Goal: Find specific page/section

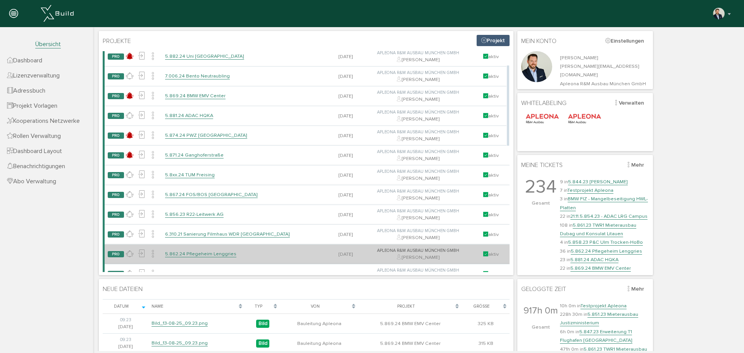
click at [208, 253] on link "5.862.24 Pflegeheim Lenggries" at bounding box center [200, 254] width 71 height 7
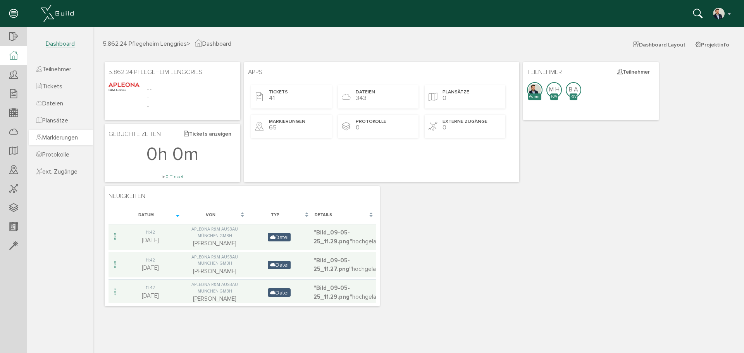
click at [78, 135] on span "Markierungen" at bounding box center [57, 138] width 42 height 8
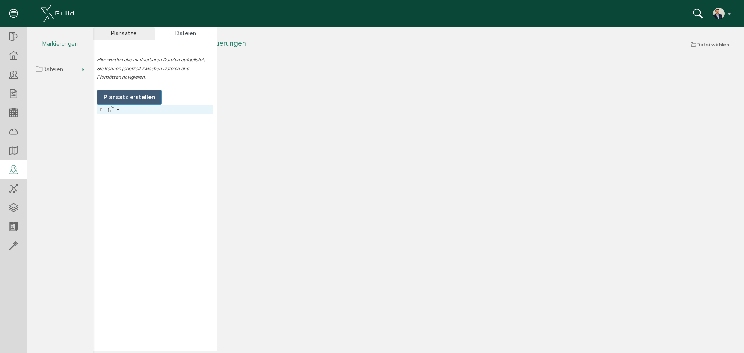
click at [101, 109] on icon at bounding box center [101, 109] width 9 height 9
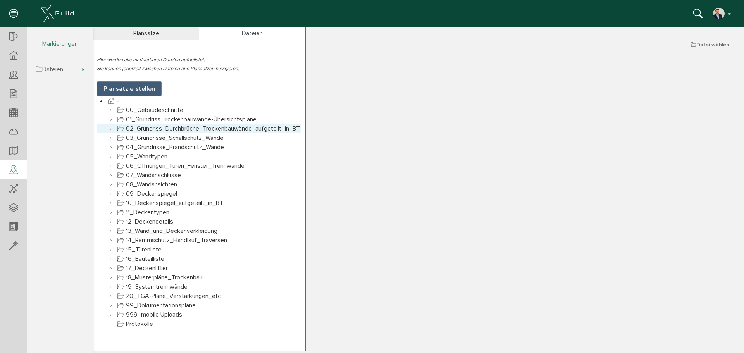
scroll to position [0, 0]
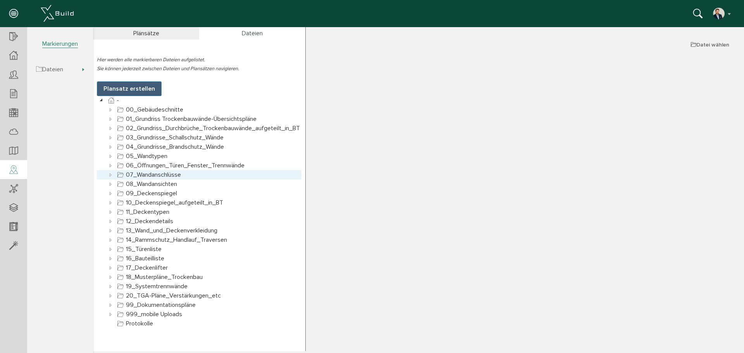
click at [108, 175] on icon at bounding box center [110, 174] width 9 height 9
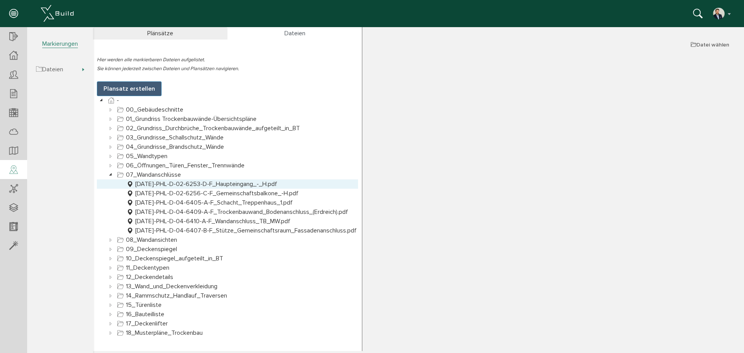
click at [190, 184] on link "[DATE]-PHL-D-02-6253-D-F_Haupteingang_-_H.pdf" at bounding box center [202, 184] width 154 height 9
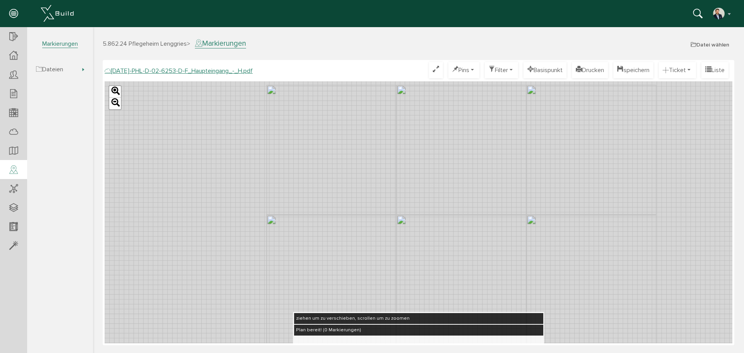
drag, startPoint x: 367, startPoint y: 136, endPoint x: 384, endPoint y: 199, distance: 65.5
click at [384, 199] on div "Leaflet" at bounding box center [419, 212] width 628 height 262
drag, startPoint x: 394, startPoint y: 145, endPoint x: 394, endPoint y: 196, distance: 51.6
click at [394, 196] on div "Leaflet" at bounding box center [419, 212] width 628 height 262
drag, startPoint x: 413, startPoint y: 216, endPoint x: 381, endPoint y: 162, distance: 62.4
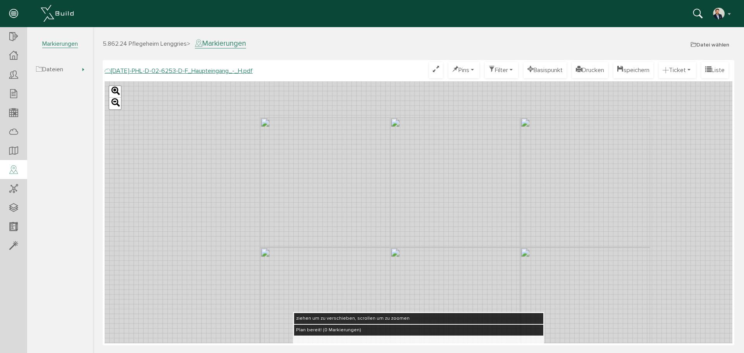
click at [378, 156] on div "Leaflet" at bounding box center [419, 212] width 628 height 262
drag, startPoint x: 436, startPoint y: 164, endPoint x: 404, endPoint y: 281, distance: 122.0
click at [404, 281] on div "Leaflet" at bounding box center [419, 212] width 628 height 262
drag, startPoint x: 335, startPoint y: 228, endPoint x: 364, endPoint y: 252, distance: 37.1
click at [364, 252] on div "Leaflet" at bounding box center [419, 212] width 628 height 262
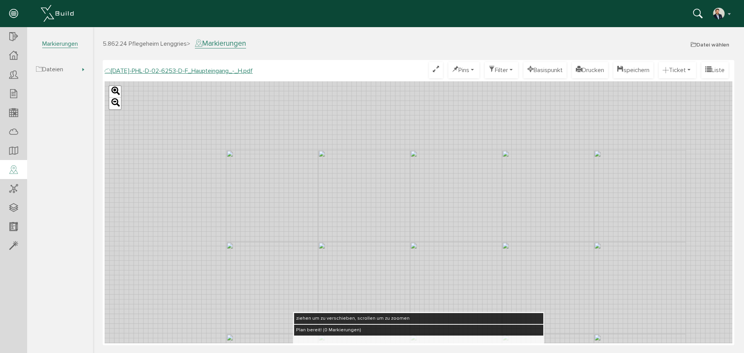
drag, startPoint x: 421, startPoint y: 225, endPoint x: 402, endPoint y: 240, distance: 23.7
click at [402, 240] on div "Leaflet" at bounding box center [419, 212] width 628 height 262
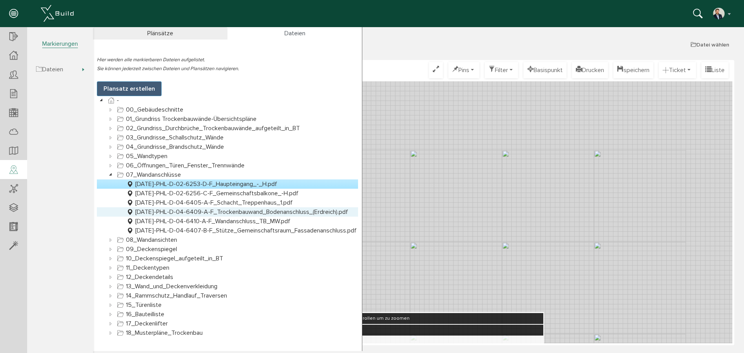
click at [254, 214] on link "[DATE]-PHL-D-04-6409-A-F_Trockenbauwand_Bodenanschluss_(Erdreich).pdf" at bounding box center [237, 211] width 225 height 9
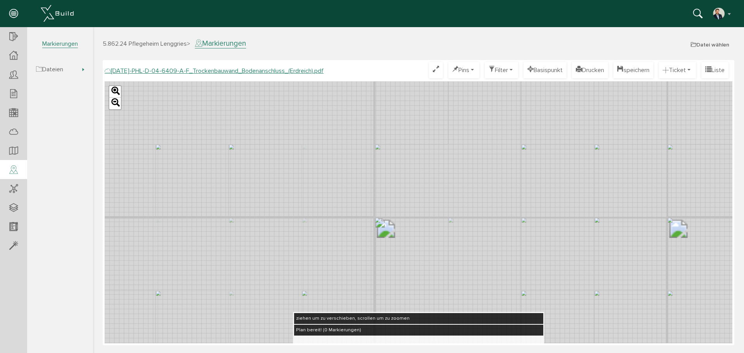
drag, startPoint x: 384, startPoint y: 140, endPoint x: 362, endPoint y: 186, distance: 51.7
click at [362, 186] on div "Leaflet" at bounding box center [419, 212] width 628 height 262
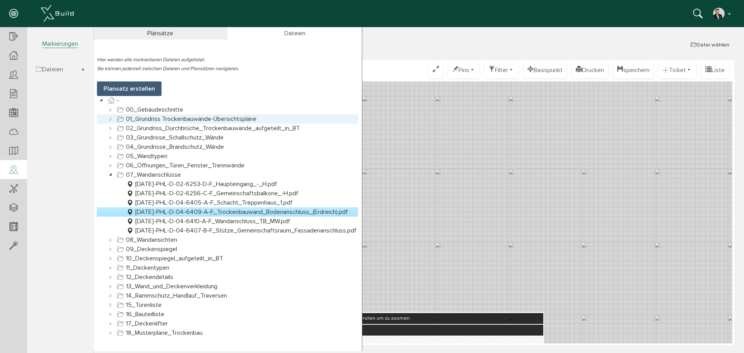
click at [200, 116] on link "01_Grundriss Trockenbauwände-Übersichtspläne" at bounding box center [187, 118] width 143 height 9
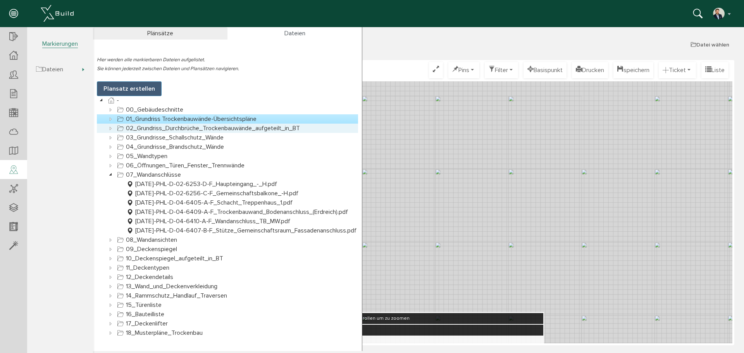
click at [190, 129] on link "02_Grundriss_Durchbrüche_Trockenbauwände_aufgeteilt_in_BT" at bounding box center [209, 128] width 186 height 9
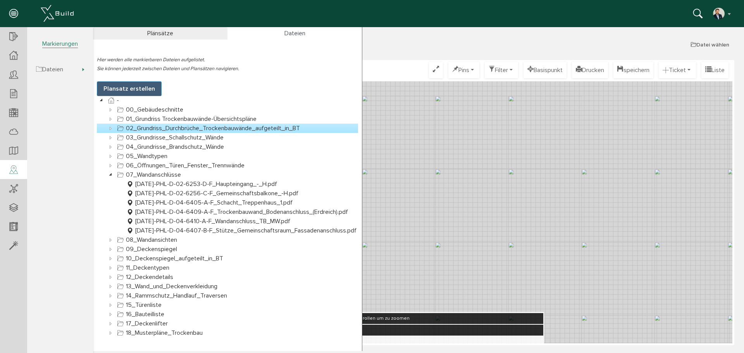
click at [108, 129] on icon at bounding box center [110, 128] width 9 height 9
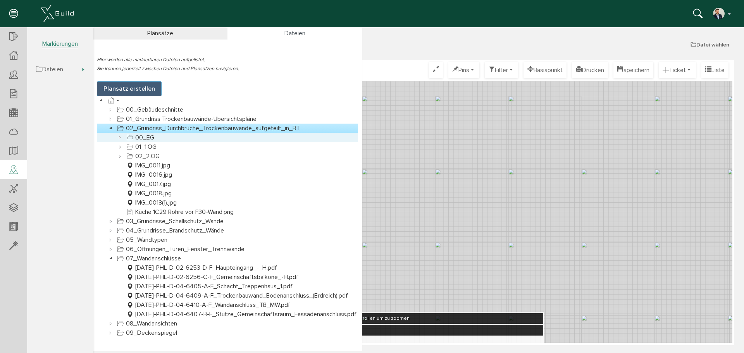
click at [121, 137] on icon at bounding box center [120, 137] width 9 height 9
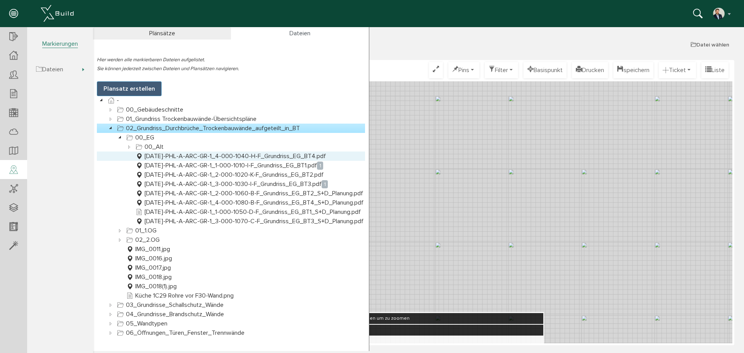
click at [243, 157] on link "[DATE]-PHL-A-ARC-GR-1_4-000-1040-H-F_Grundriss_EG_BT4.pdf" at bounding box center [230, 156] width 193 height 9
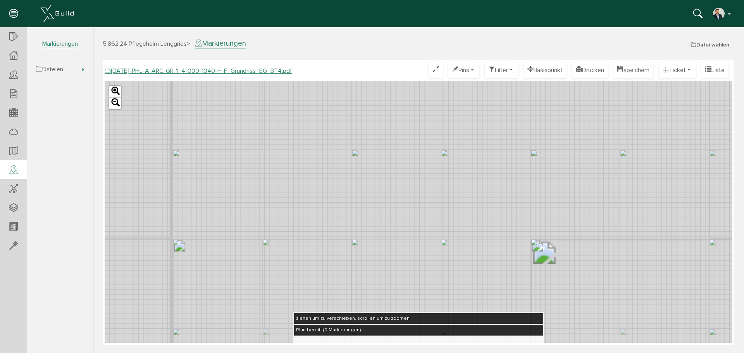
drag, startPoint x: 380, startPoint y: 161, endPoint x: 367, endPoint y: 181, distance: 23.9
click at [367, 181] on div "Leaflet" at bounding box center [419, 212] width 628 height 262
drag, startPoint x: 316, startPoint y: 195, endPoint x: 334, endPoint y: 145, distance: 52.7
click at [334, 147] on div "Leaflet" at bounding box center [419, 212] width 628 height 262
